Goal: Obtain resource: Download file/media

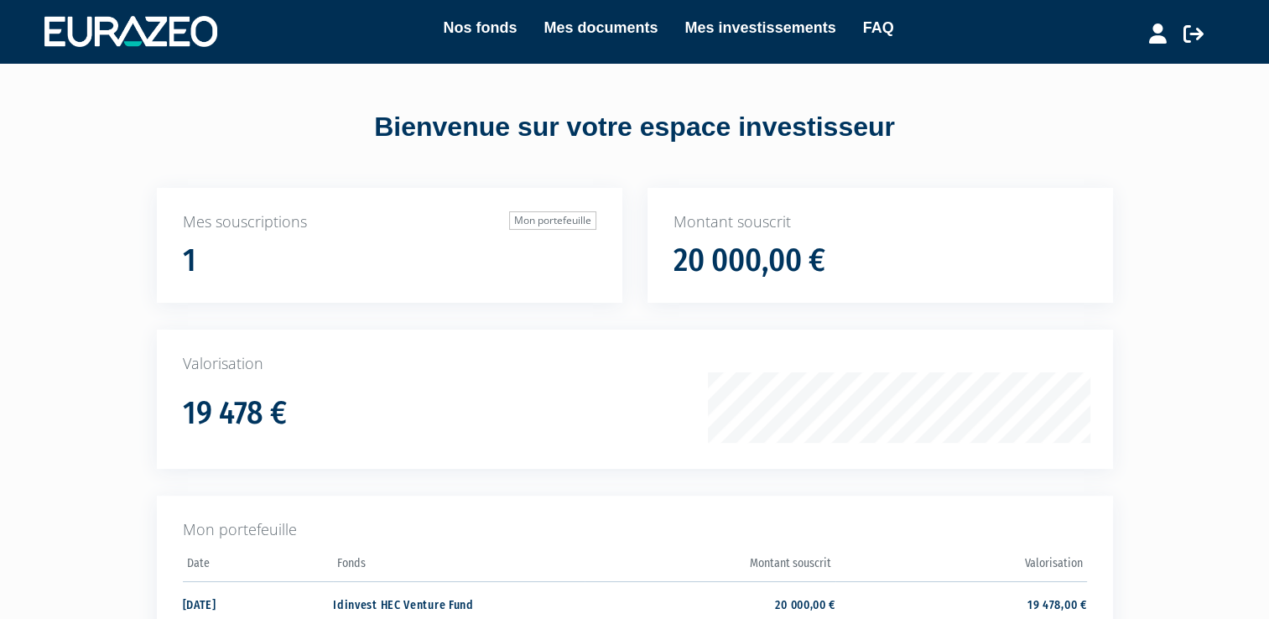
click at [573, 441] on div "Valorisation 19 478 €" at bounding box center [635, 399] width 956 height 139
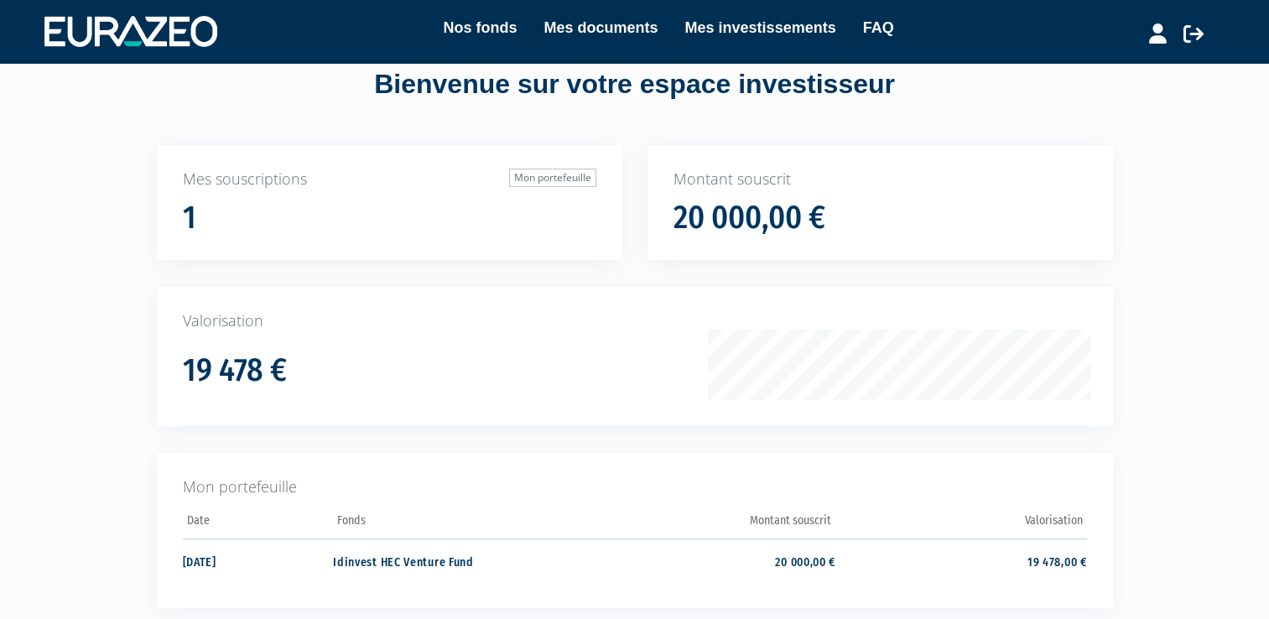
scroll to position [67, 0]
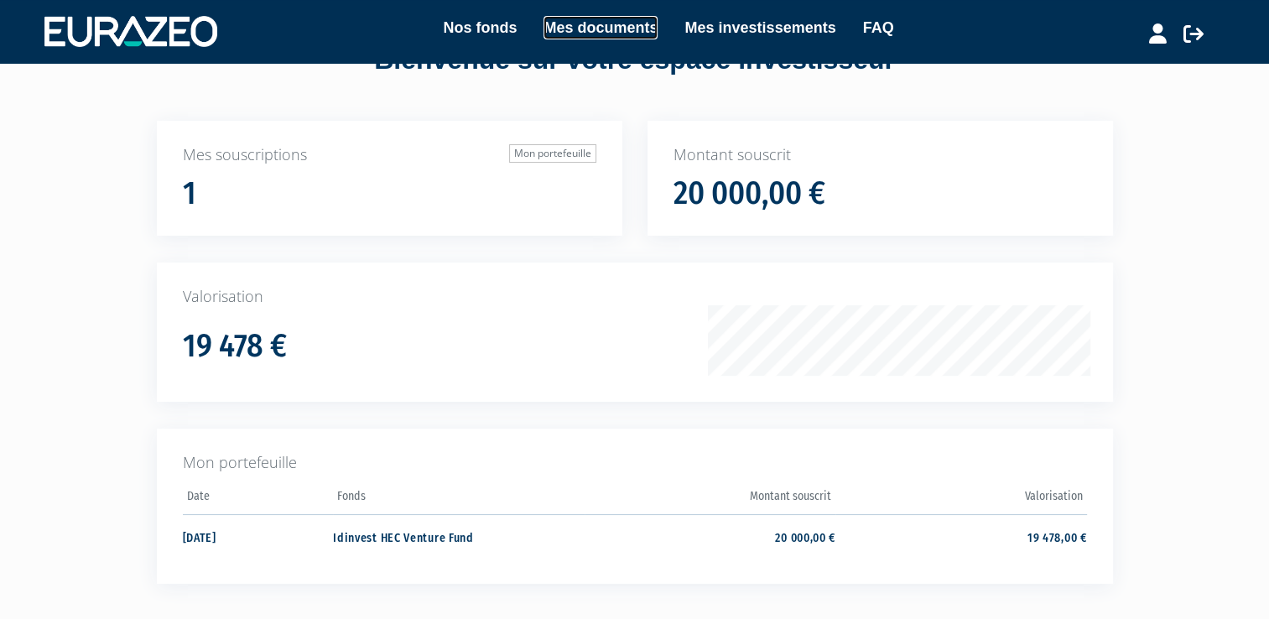
click at [581, 33] on link "Mes documents" at bounding box center [601, 27] width 114 height 23
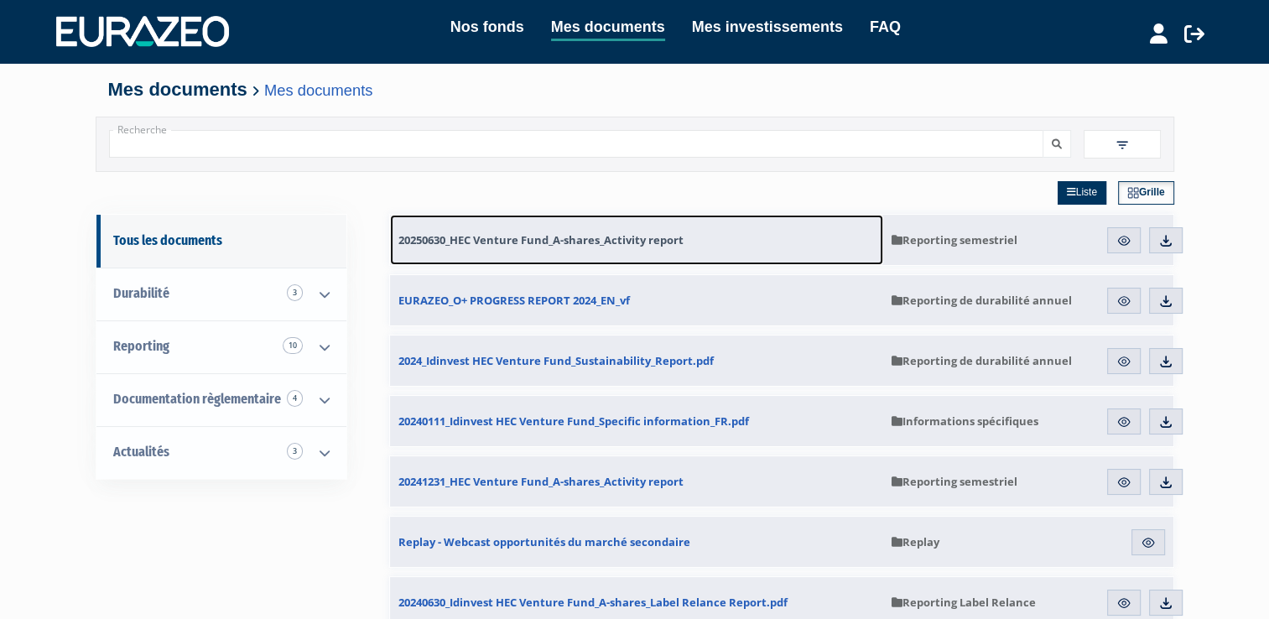
click at [537, 242] on span "20250630_HEC Venture Fund_A-shares_Activity report" at bounding box center [540, 239] width 285 height 15
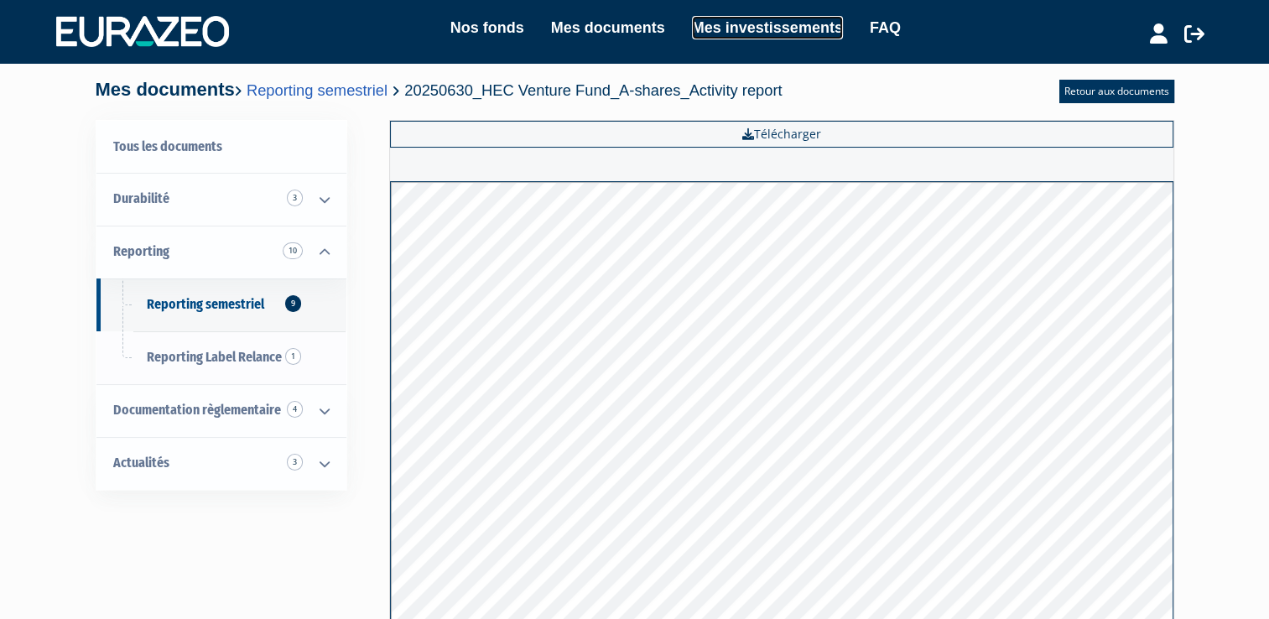
click at [788, 23] on link "Mes investissements" at bounding box center [767, 27] width 151 height 23
